Goal: Task Accomplishment & Management: Manage account settings

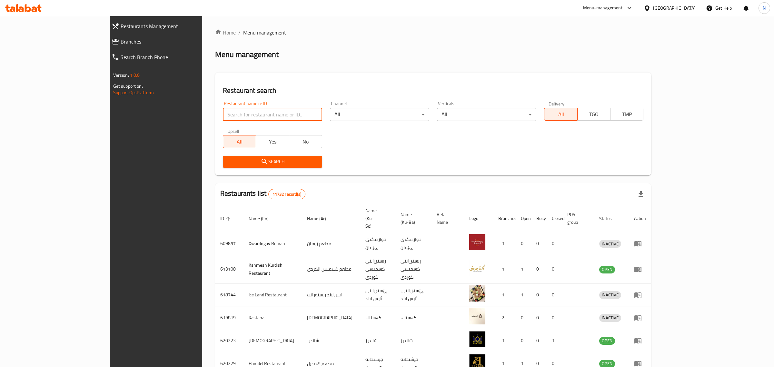
click at [248, 112] on input "search" at bounding box center [272, 114] width 99 height 13
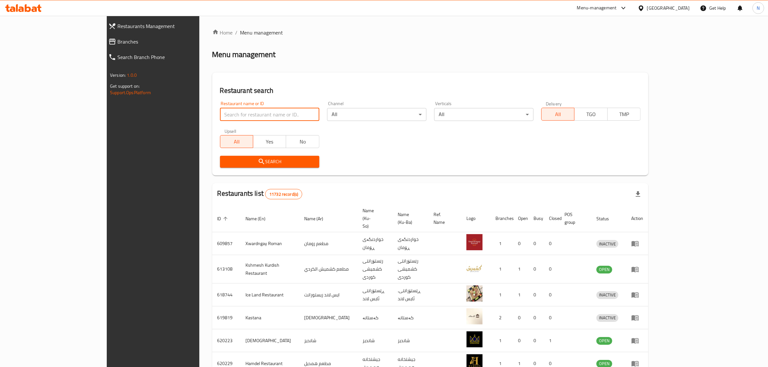
drag, startPoint x: 0, startPoint y: 0, endPoint x: 248, endPoint y: 112, distance: 272.4
click at [248, 112] on input "search" at bounding box center [269, 114] width 99 height 13
type input "693147"
click at [284, 167] on button "Search" at bounding box center [269, 162] width 99 height 12
click at [233, 102] on div "Restaurant name or ID Restaurant name or ID" at bounding box center [269, 111] width 99 height 20
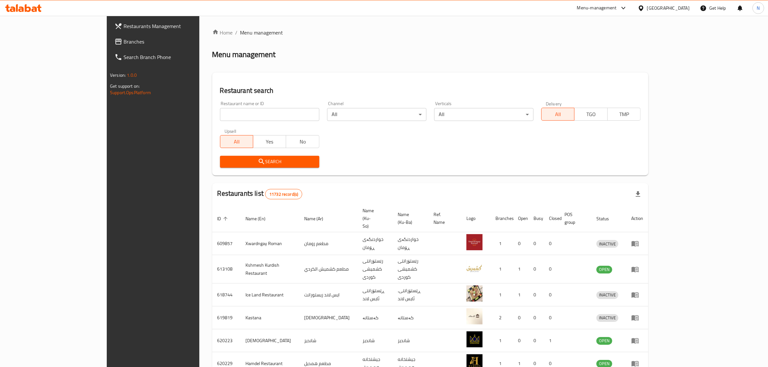
click at [236, 118] on input "search" at bounding box center [269, 114] width 99 height 13
paste input "693147"
type input "693147"
click at [242, 158] on span "Search" at bounding box center [269, 162] width 89 height 8
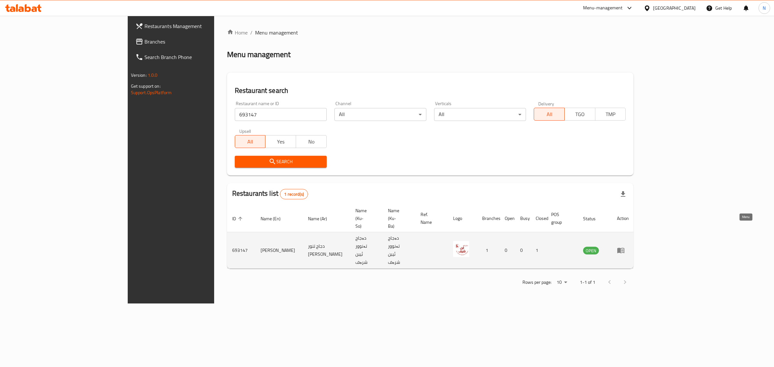
click at [629, 247] on link "enhanced table" at bounding box center [623, 251] width 12 height 8
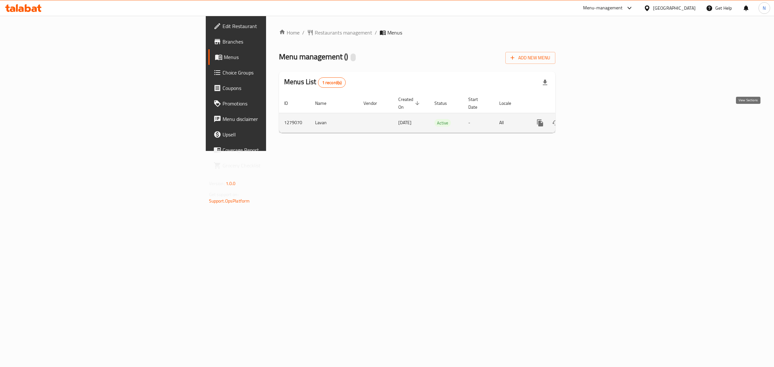
click at [590, 120] on icon "enhanced table" at bounding box center [587, 123] width 6 height 6
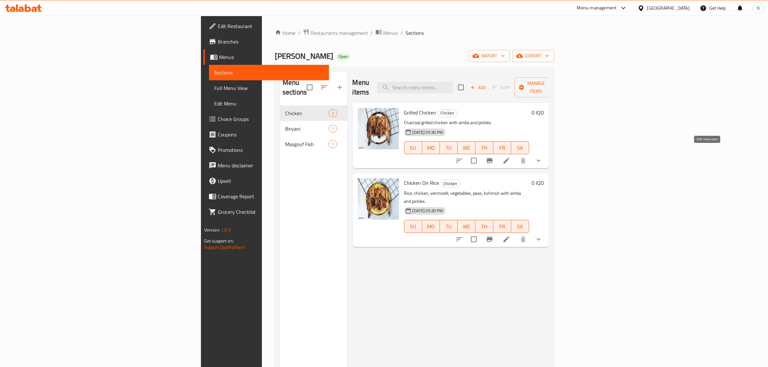
click at [510, 157] on icon at bounding box center [507, 161] width 8 height 8
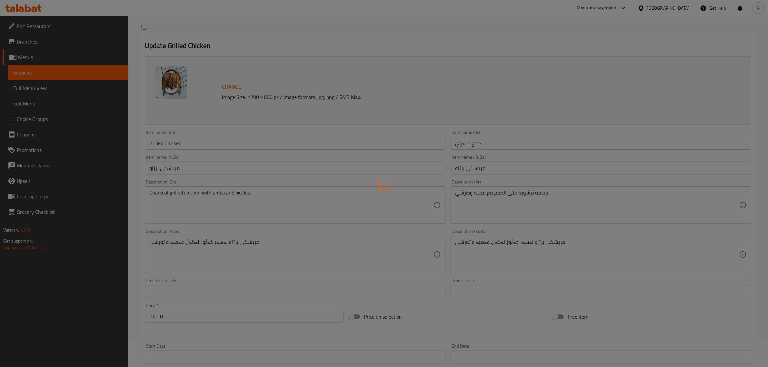
scroll to position [175, 0]
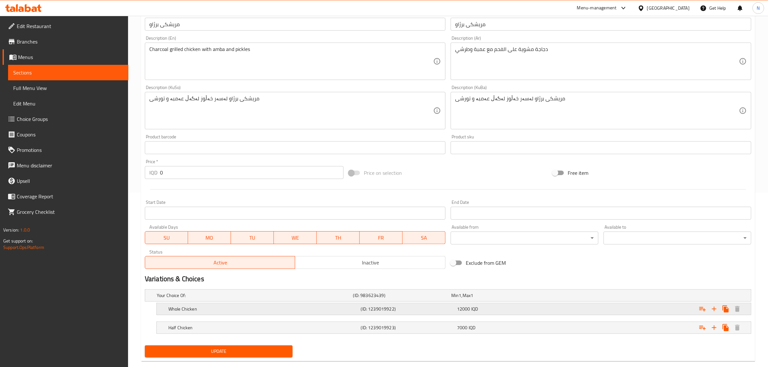
click at [339, 310] on h5 "Whole Chicken" at bounding box center [263, 309] width 190 height 6
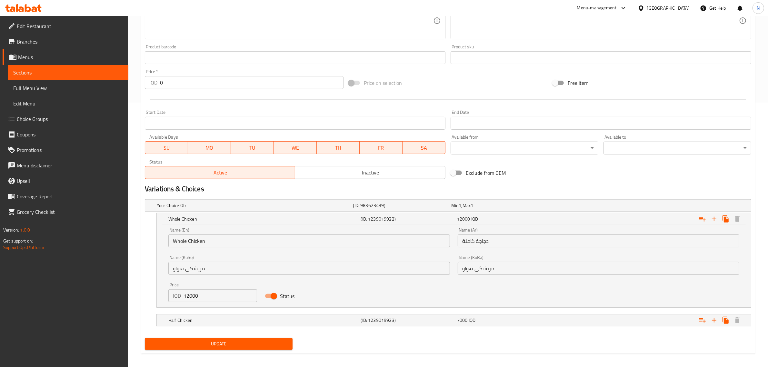
scroll to position [269, 0]
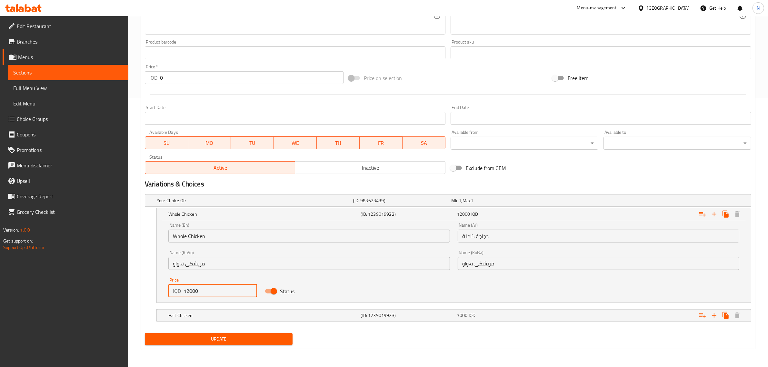
click at [187, 292] on input "12000" at bounding box center [221, 291] width 74 height 13
type input "11000"
click at [329, 312] on h5 "Half Chicken" at bounding box center [263, 315] width 190 height 6
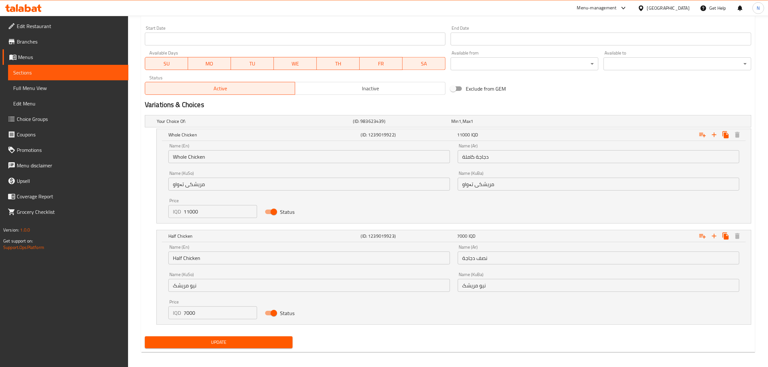
scroll to position [352, 0]
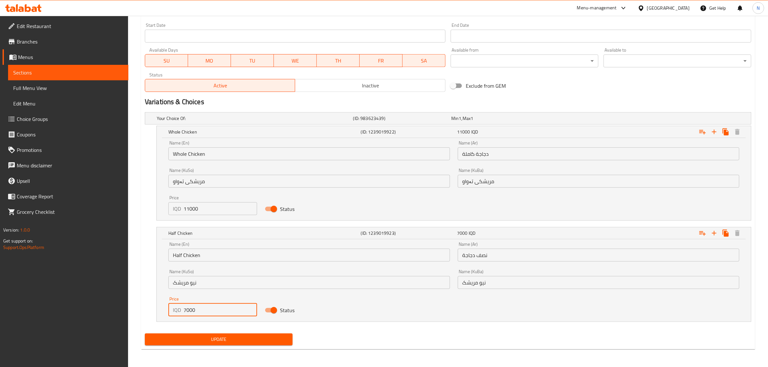
drag, startPoint x: 186, startPoint y: 312, endPoint x: 163, endPoint y: 313, distance: 22.9
click at [163, 313] on div "Name (En) Half Chicken Name (En) Name (Ar) نصف دجاجة Name (Ar) Name (KuSo) نیو …" at bounding box center [454, 280] width 594 height 82
type input "6000"
click at [222, 344] on span "Update" at bounding box center [218, 340] width 137 height 8
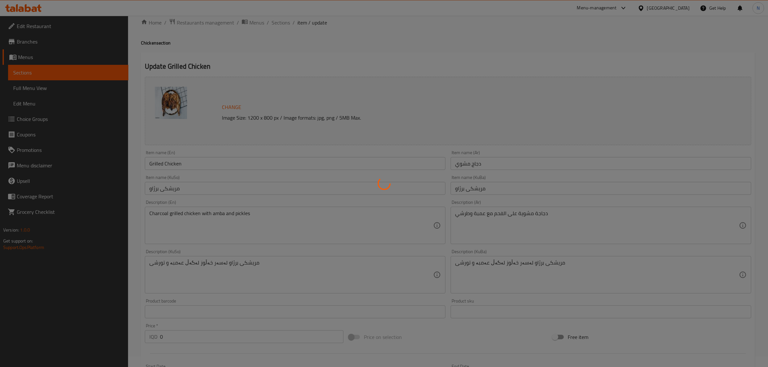
scroll to position [0, 0]
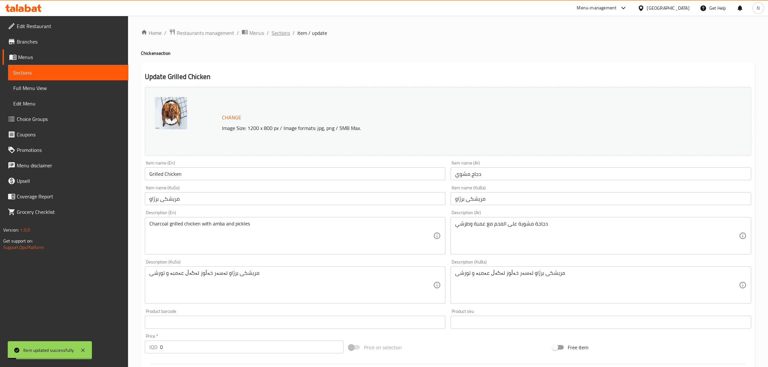
click at [278, 34] on span "Sections" at bounding box center [281, 33] width 18 height 8
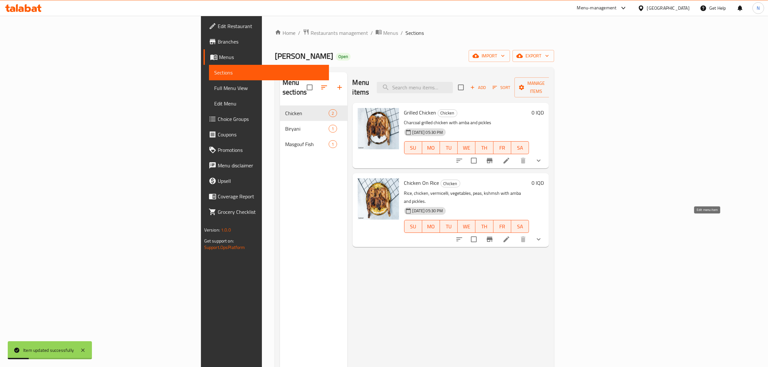
click at [510, 237] on icon at bounding box center [507, 240] width 6 height 6
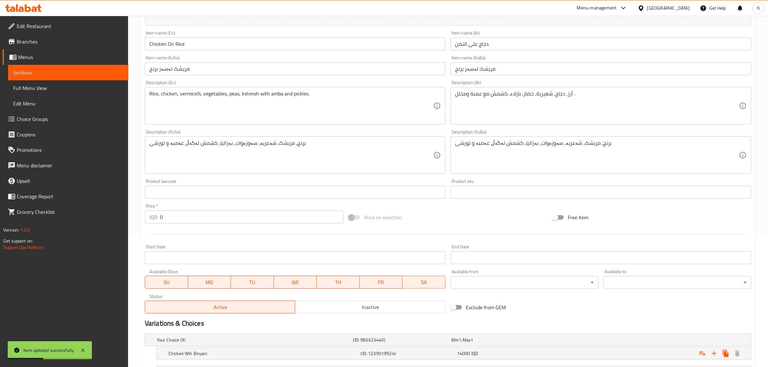
scroll to position [187, 0]
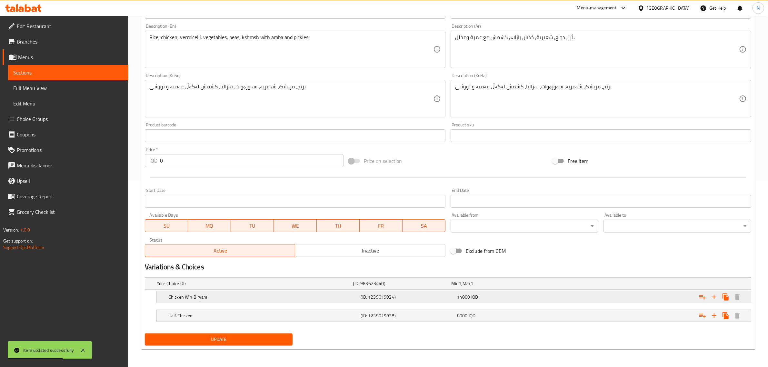
click at [479, 300] on div "14000 IQD" at bounding box center [504, 297] width 96 height 9
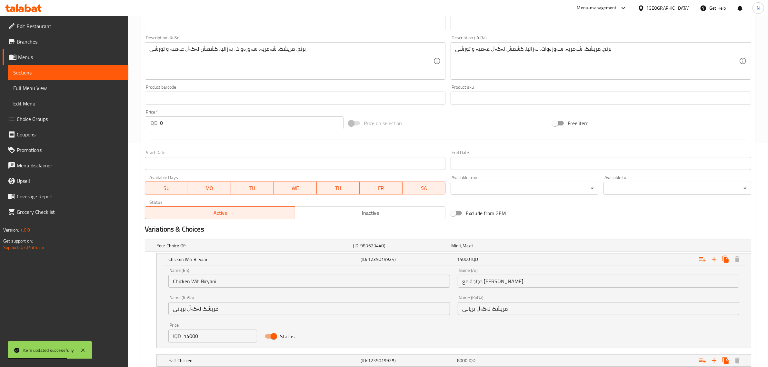
scroll to position [269, 0]
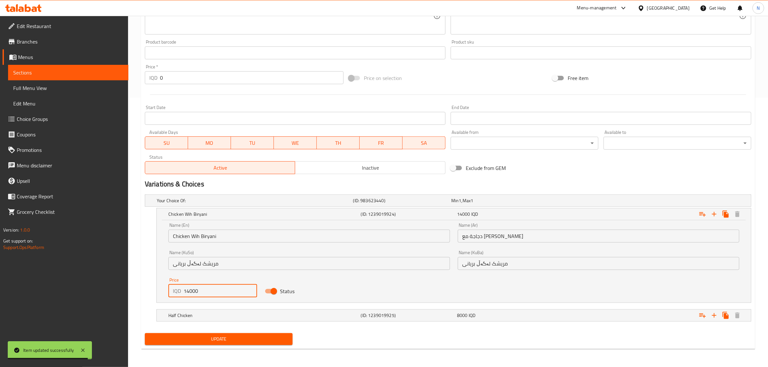
drag, startPoint x: 186, startPoint y: 292, endPoint x: 190, endPoint y: 291, distance: 3.7
click at [190, 291] on input "14000" at bounding box center [221, 291] width 74 height 13
type input "13000"
click at [270, 346] on div "Update" at bounding box center [218, 339] width 153 height 17
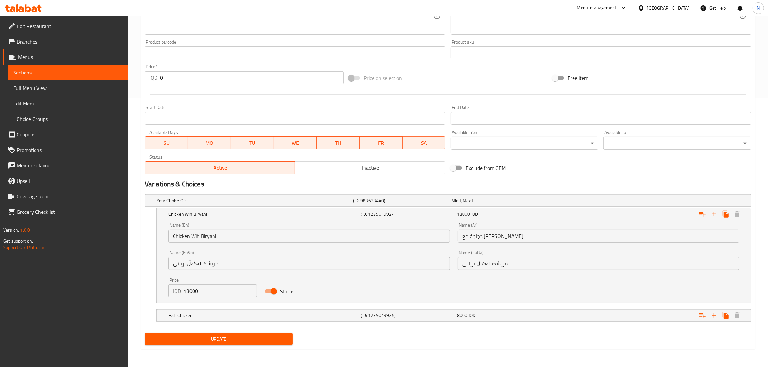
click at [270, 341] on span "Update" at bounding box center [218, 339] width 137 height 8
click at [25, 8] on icon at bounding box center [28, 8] width 6 height 8
